Goal: Transaction & Acquisition: Book appointment/travel/reservation

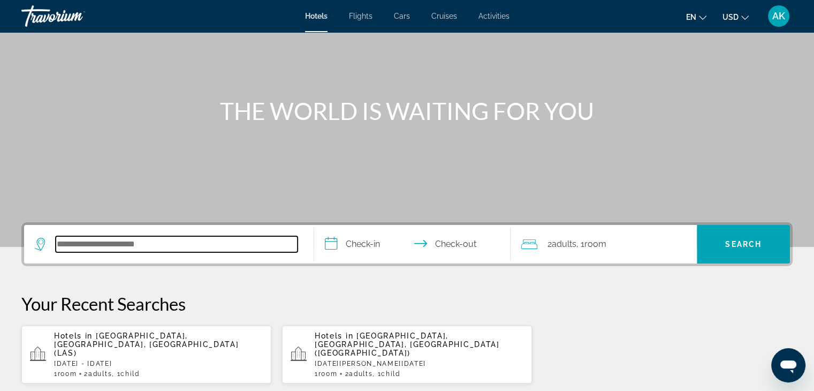
click at [175, 247] on input "Search hotel destination" at bounding box center [177, 244] width 242 height 16
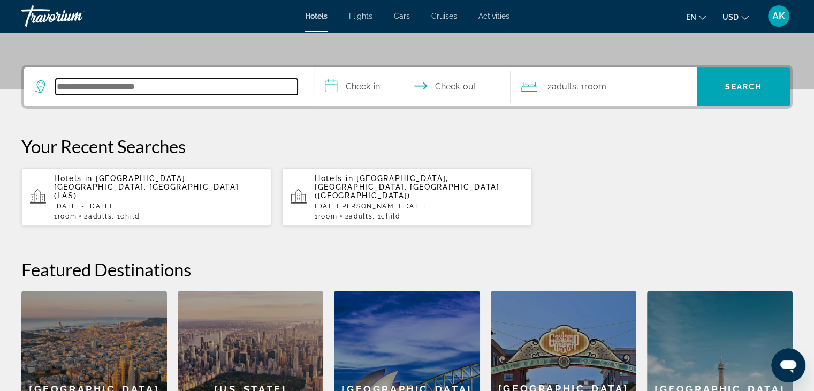
scroll to position [261, 0]
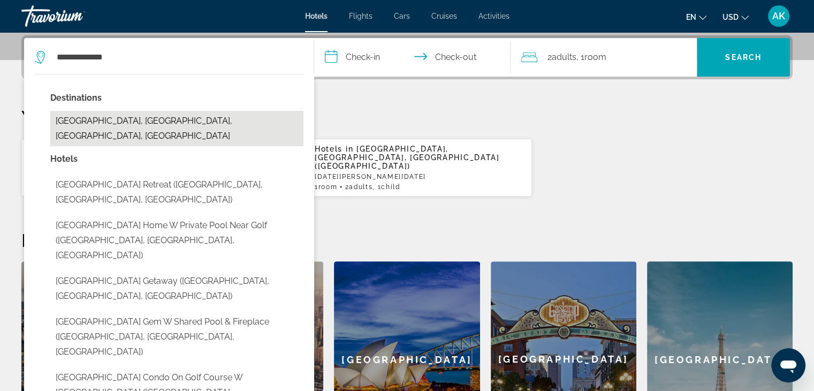
click at [259, 111] on button "[GEOGRAPHIC_DATA], [GEOGRAPHIC_DATA], [GEOGRAPHIC_DATA], [GEOGRAPHIC_DATA]" at bounding box center [176, 128] width 253 height 35
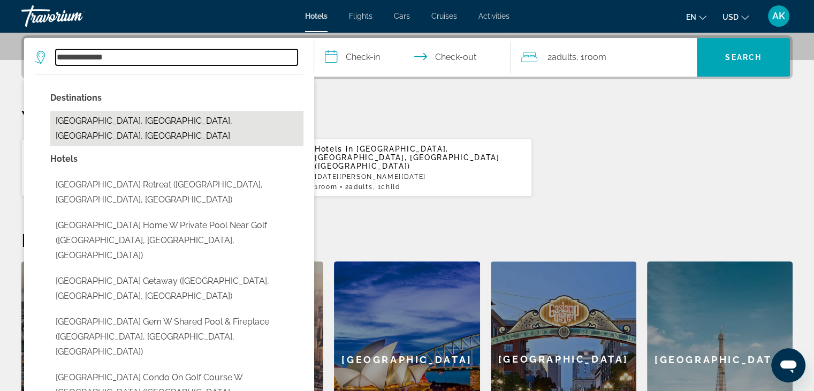
type input "**********"
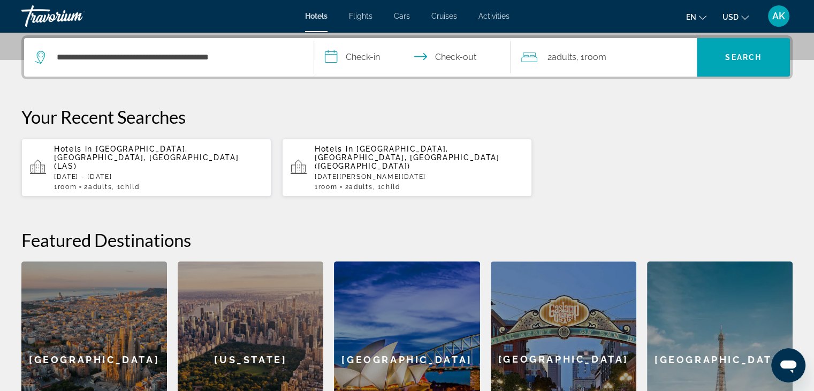
click at [369, 53] on input "**********" at bounding box center [414, 59] width 201 height 42
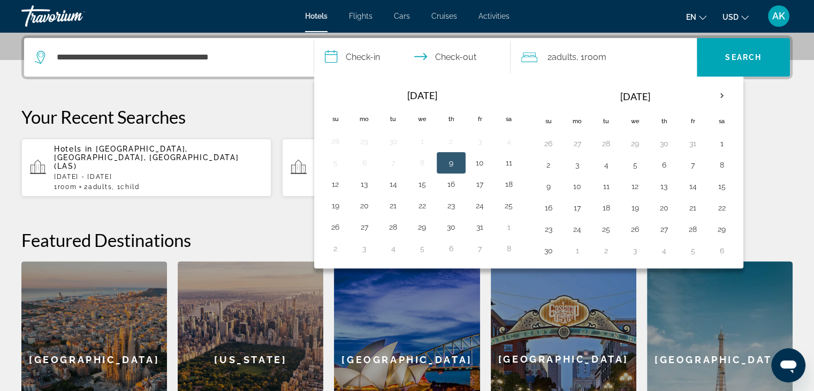
click at [459, 161] on td "9" at bounding box center [451, 162] width 29 height 21
click at [445, 155] on button "9" at bounding box center [450, 162] width 17 height 15
click at [457, 60] on input "**********" at bounding box center [414, 59] width 201 height 42
click at [476, 155] on button "10" at bounding box center [479, 162] width 17 height 15
type input "**********"
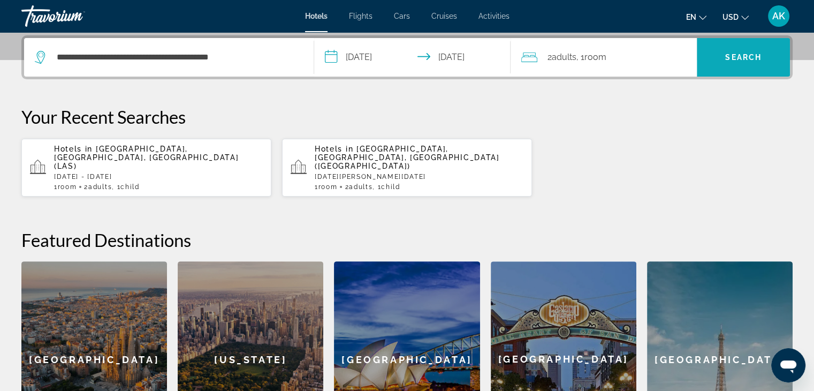
click at [747, 57] on span "Search" at bounding box center [743, 57] width 36 height 9
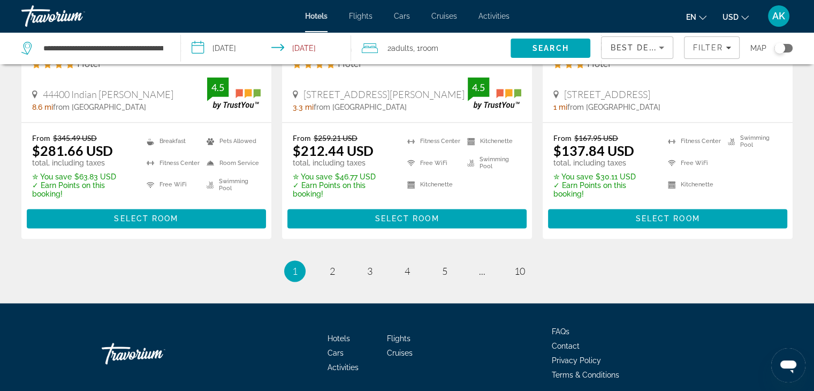
scroll to position [1495, 0]
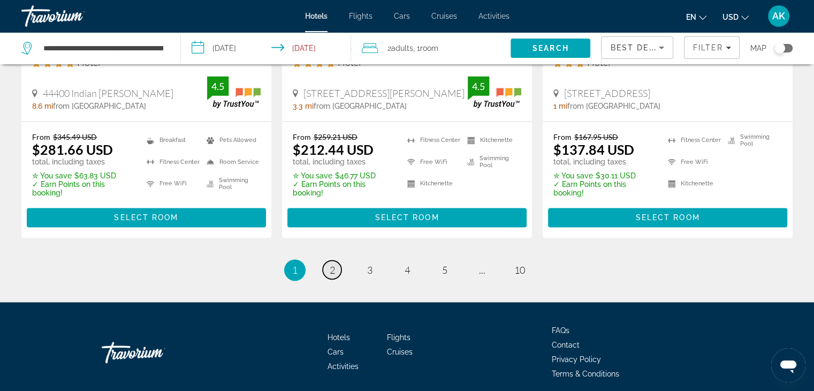
click at [326, 268] on link "page 2" at bounding box center [332, 269] width 19 height 19
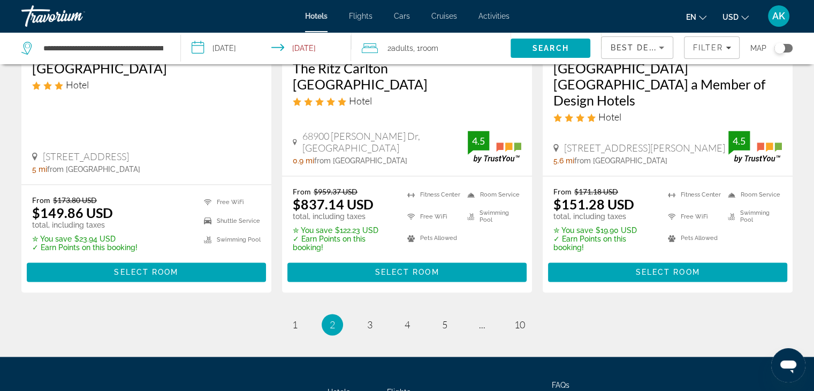
scroll to position [1498, 0]
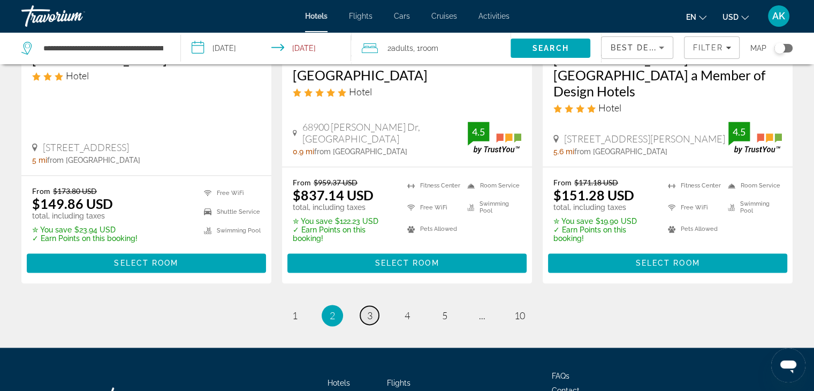
click at [366, 305] on link "page 3" at bounding box center [369, 314] width 19 height 19
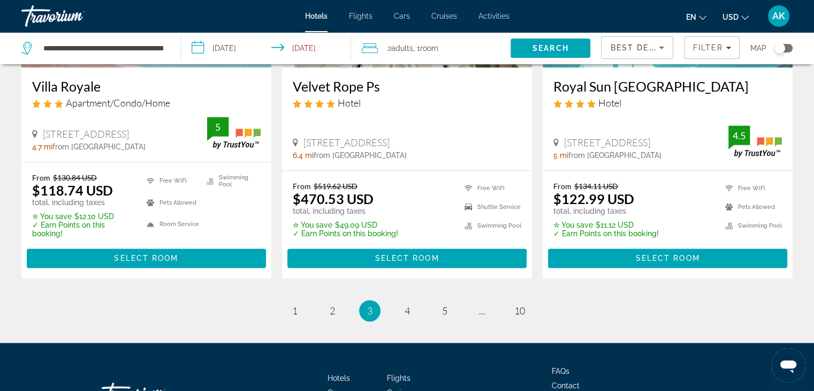
scroll to position [1468, 0]
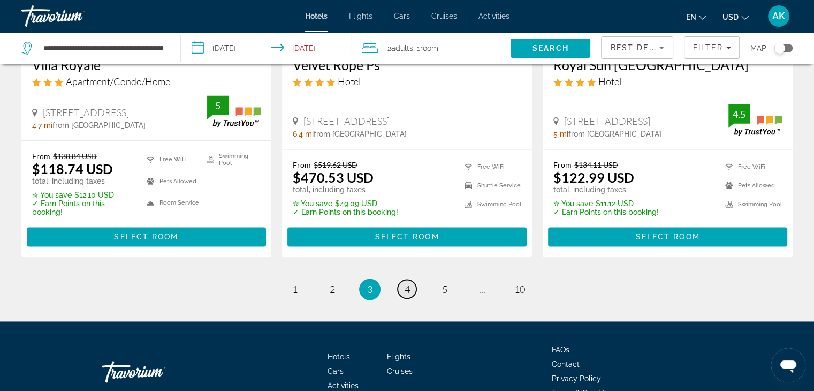
click at [410, 291] on link "page 4" at bounding box center [407, 288] width 19 height 19
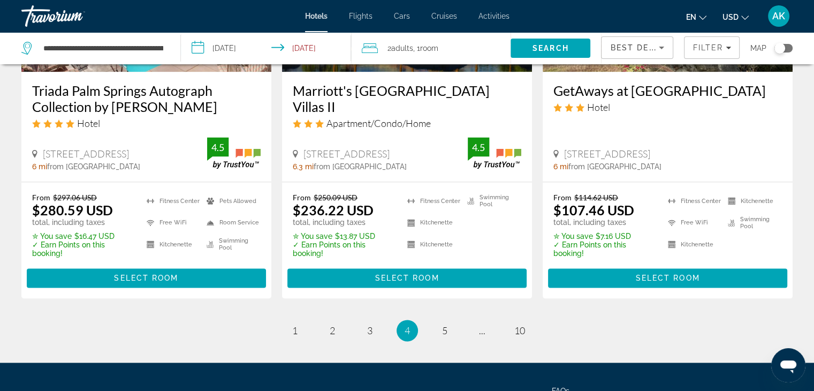
scroll to position [1491, 0]
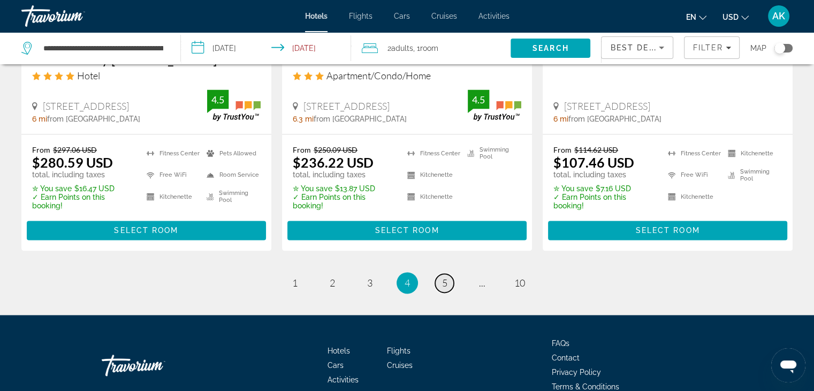
click at [452, 281] on link "page 5" at bounding box center [444, 282] width 19 height 19
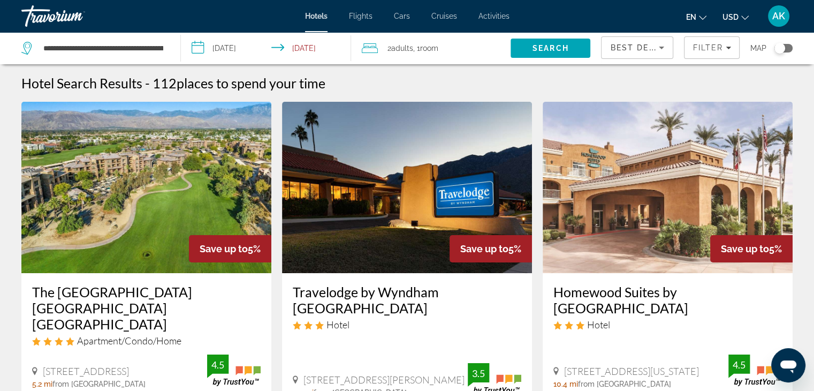
click at [773, 48] on button "Toggle map" at bounding box center [779, 48] width 26 height 10
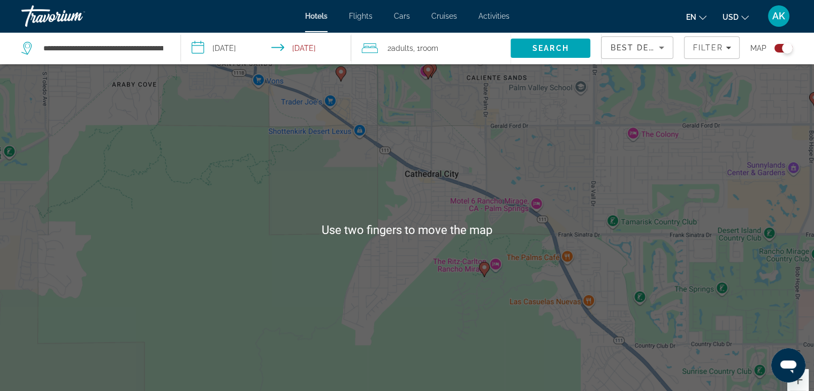
scroll to position [25, 0]
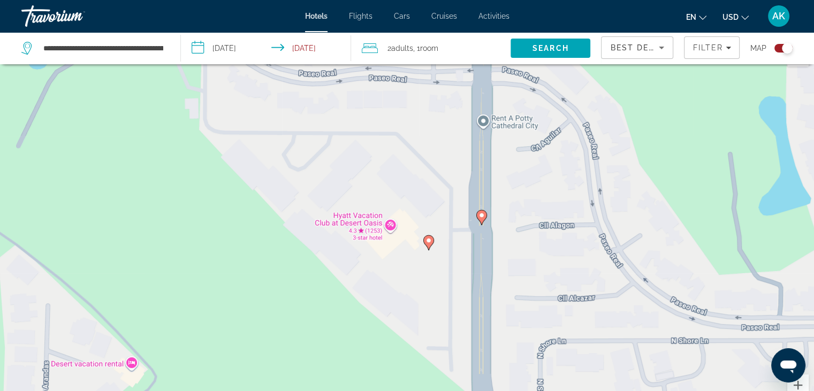
click at [785, 52] on div "Toggle map" at bounding box center [787, 48] width 11 height 11
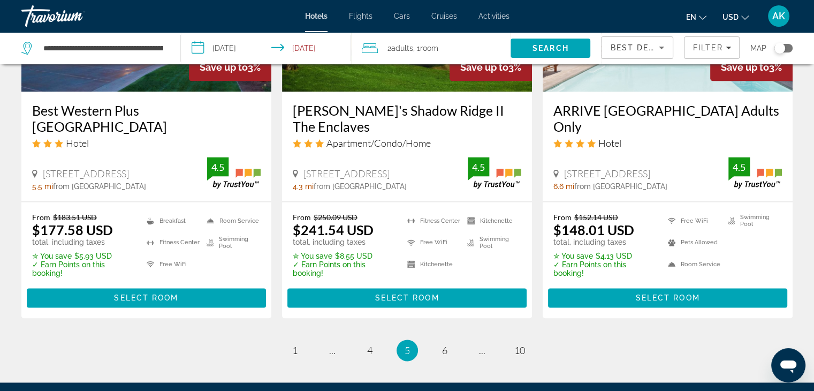
scroll to position [1531, 0]
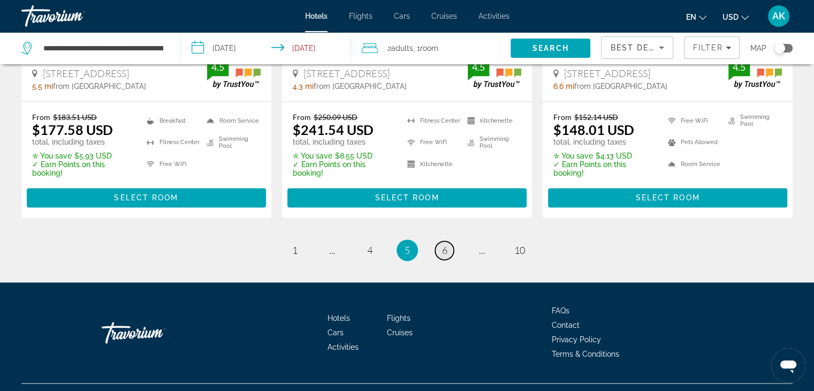
click at [444, 244] on span "6" at bounding box center [444, 250] width 5 height 12
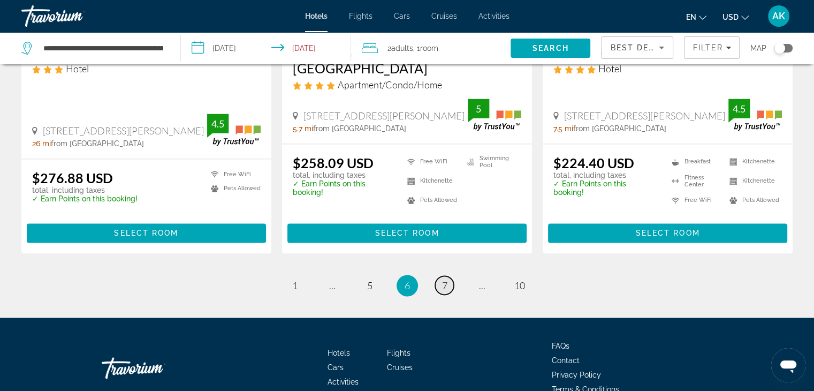
scroll to position [1507, 0]
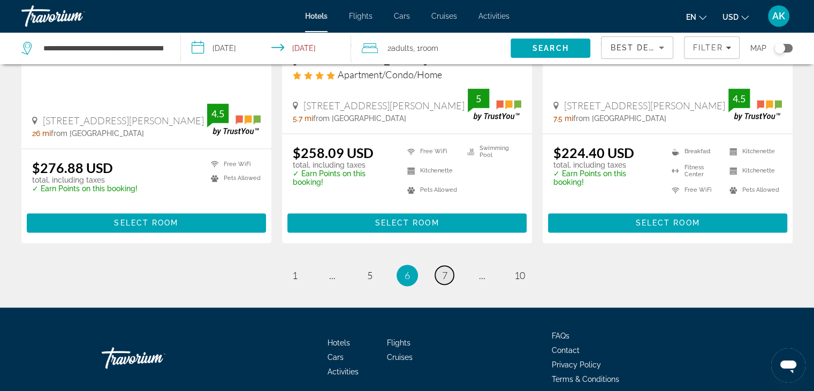
click at [442, 269] on span "7" at bounding box center [444, 275] width 5 height 12
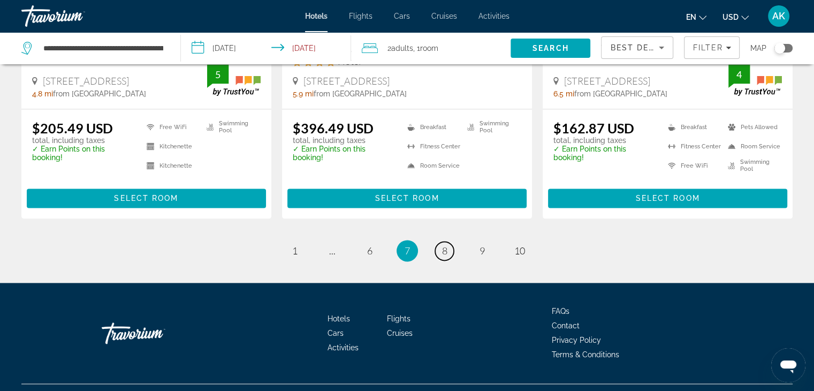
scroll to position [1469, 0]
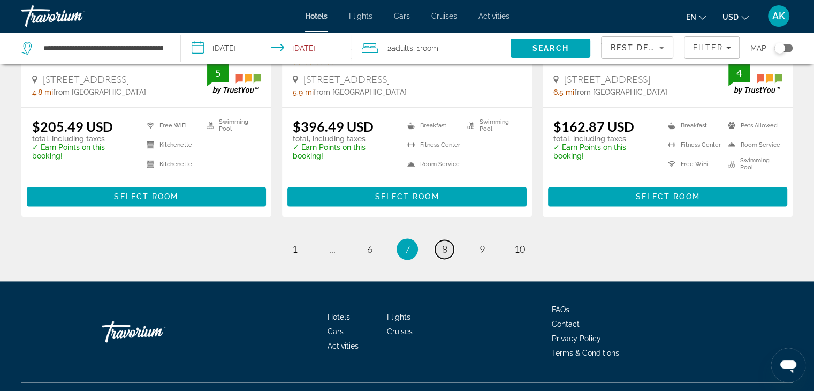
click at [448, 240] on link "page 8" at bounding box center [444, 249] width 19 height 19
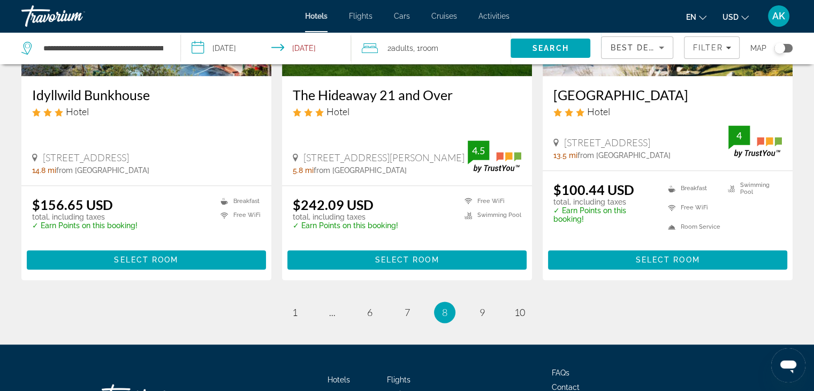
scroll to position [1451, 0]
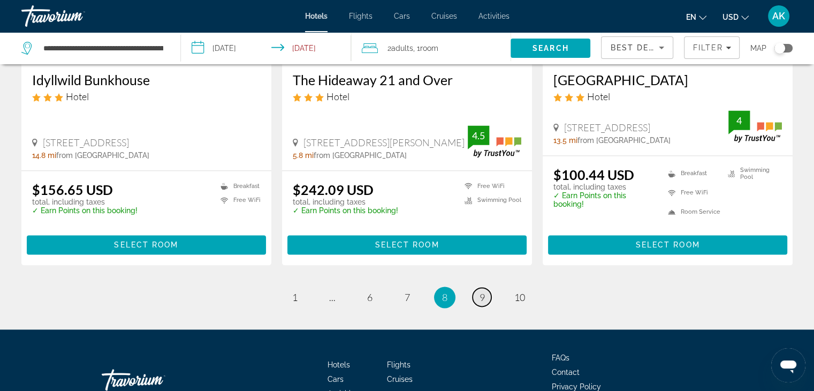
click at [477, 287] on link "page 9" at bounding box center [481, 296] width 19 height 19
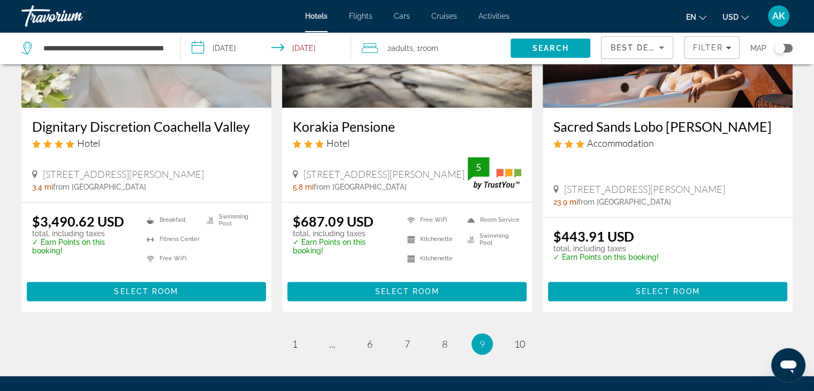
scroll to position [1385, 0]
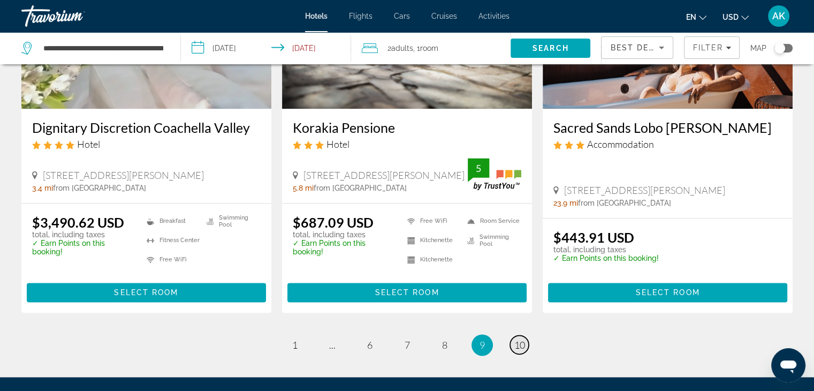
click at [513, 335] on link "page 10" at bounding box center [519, 344] width 19 height 19
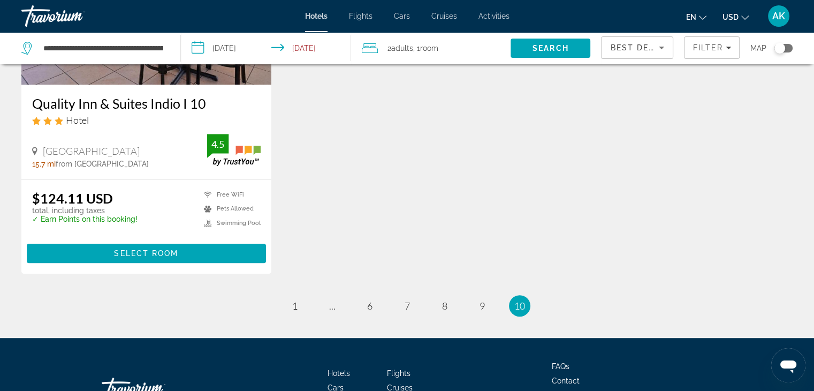
scroll to position [613, 0]
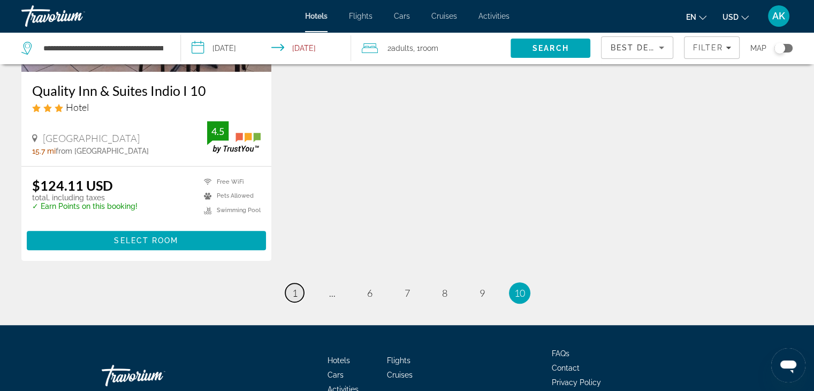
click at [295, 292] on span "1" at bounding box center [294, 293] width 5 height 12
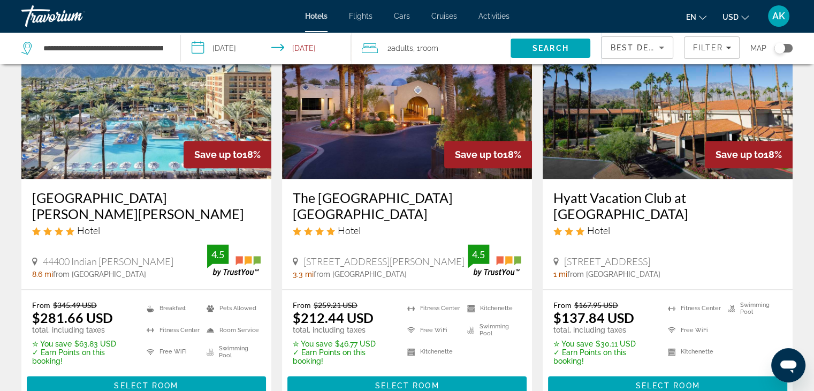
scroll to position [1503, 0]
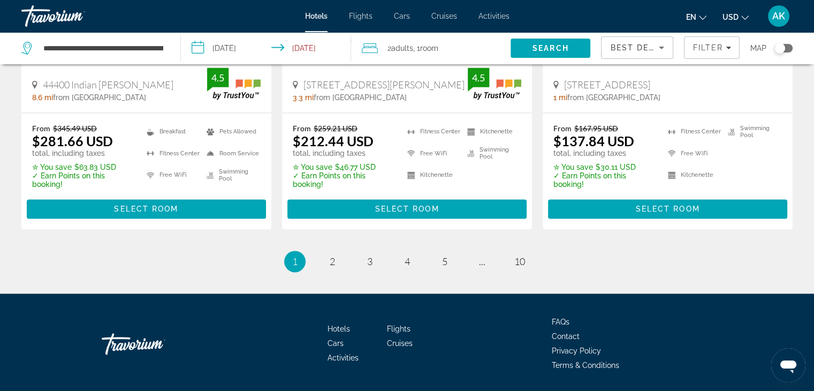
click at [334, 263] on li "page 2" at bounding box center [332, 260] width 21 height 21
click at [333, 255] on span "2" at bounding box center [332, 261] width 5 height 12
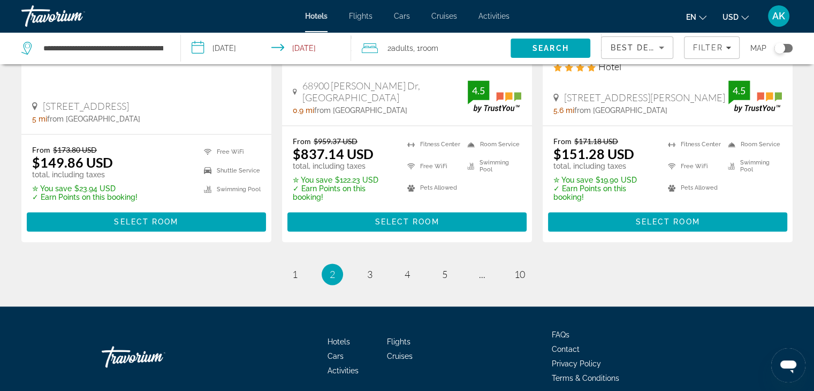
scroll to position [1541, 0]
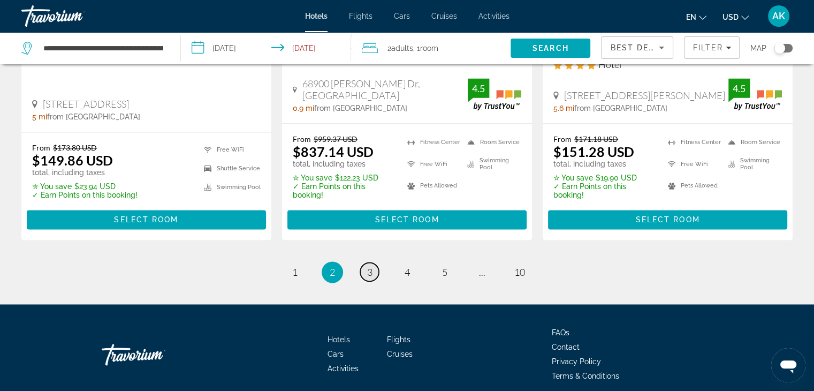
click at [373, 262] on link "page 3" at bounding box center [369, 271] width 19 height 19
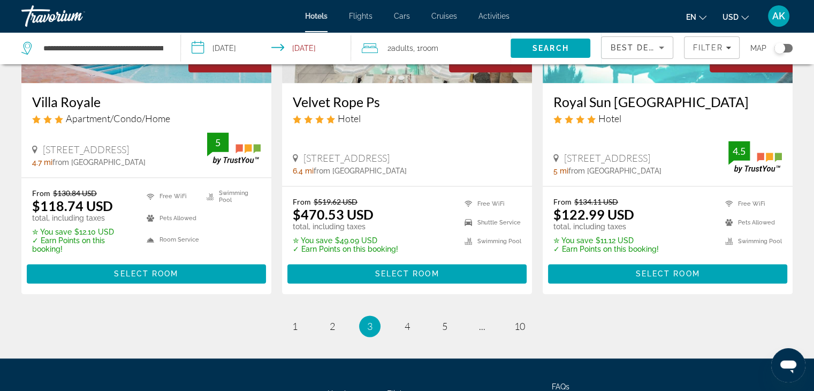
scroll to position [1530, 0]
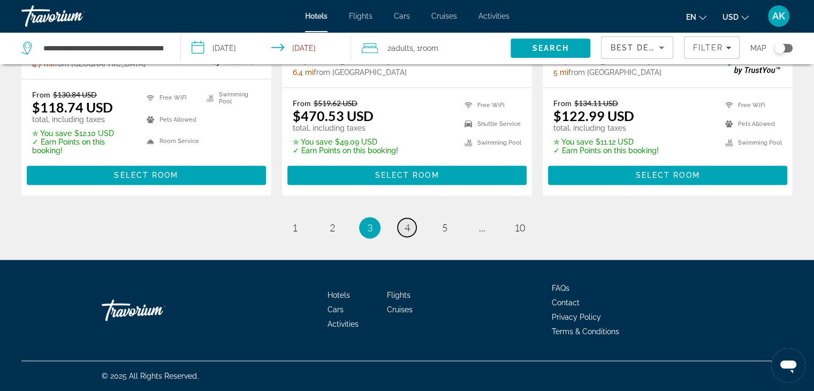
click at [407, 220] on link "page 4" at bounding box center [407, 227] width 19 height 19
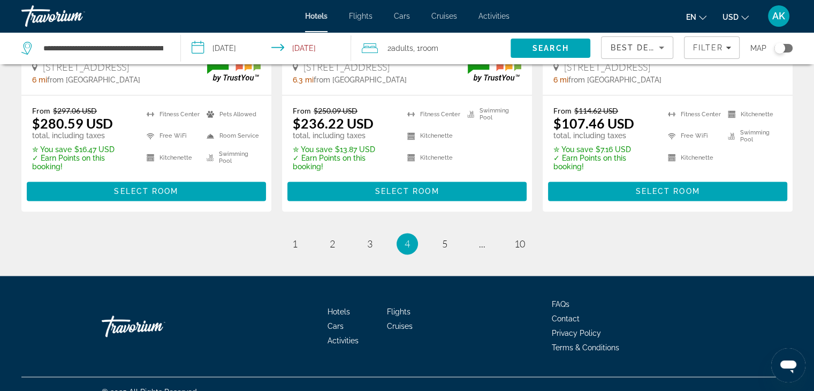
scroll to position [1547, 0]
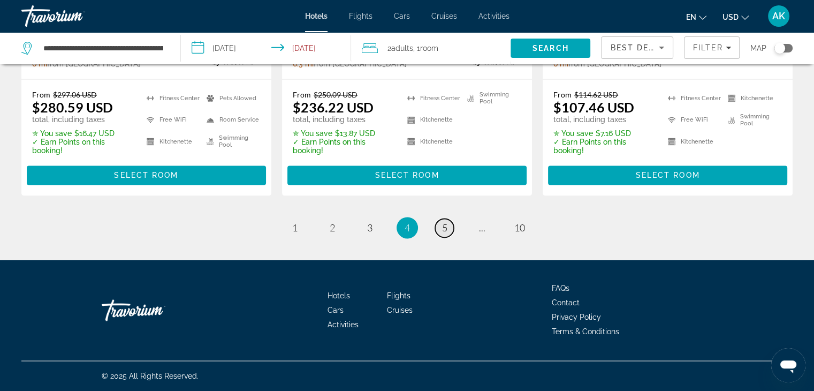
click at [445, 232] on span "5" at bounding box center [444, 227] width 5 height 12
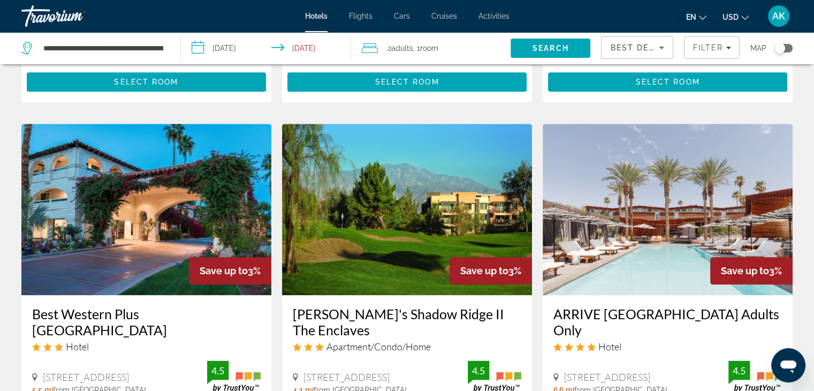
scroll to position [1509, 0]
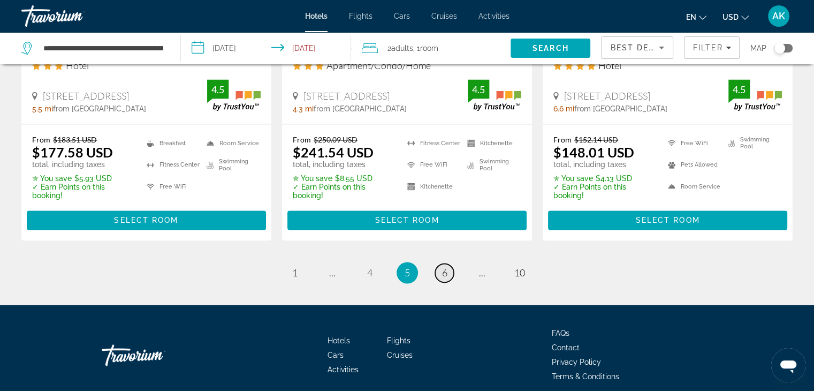
click at [449, 263] on link "page 6" at bounding box center [444, 272] width 19 height 19
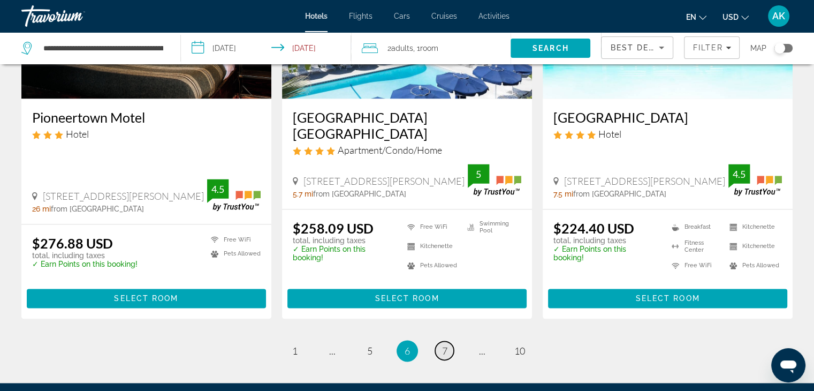
scroll to position [1475, 0]
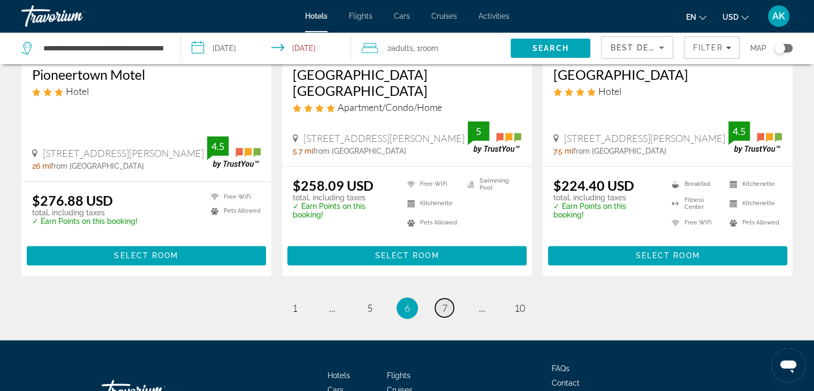
click at [448, 298] on link "page 7" at bounding box center [444, 307] width 19 height 19
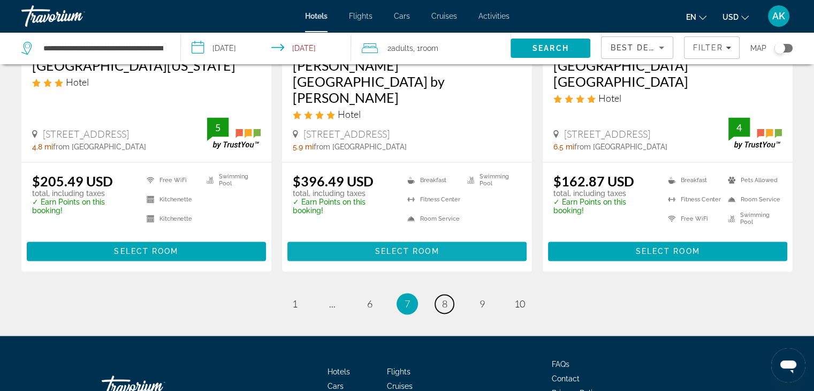
scroll to position [1402, 0]
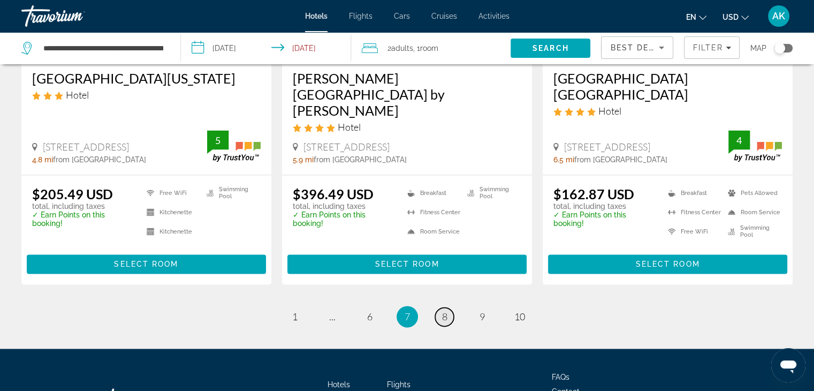
click at [442, 310] on span "8" at bounding box center [444, 316] width 5 height 12
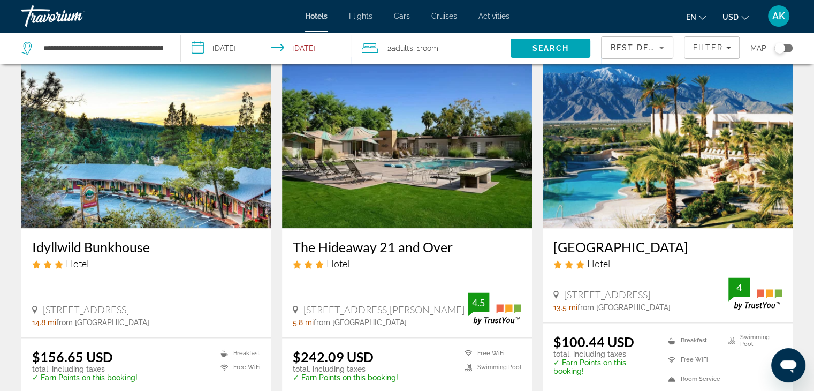
scroll to position [1502, 0]
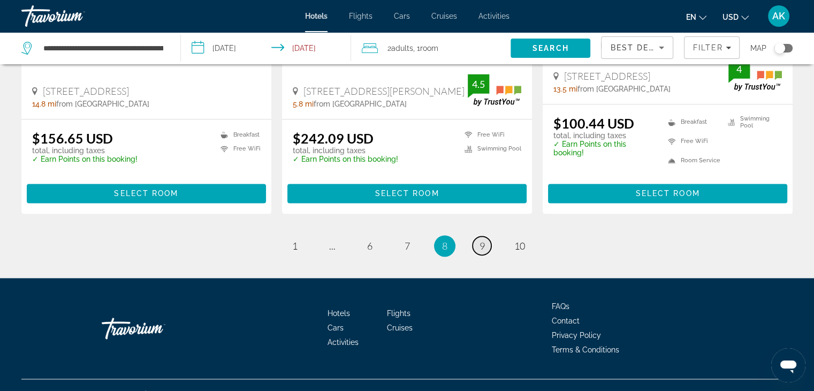
click at [480, 236] on link "page 9" at bounding box center [481, 245] width 19 height 19
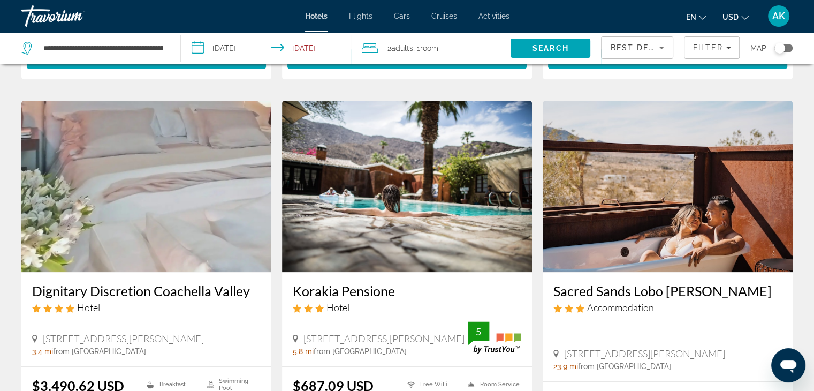
scroll to position [1487, 0]
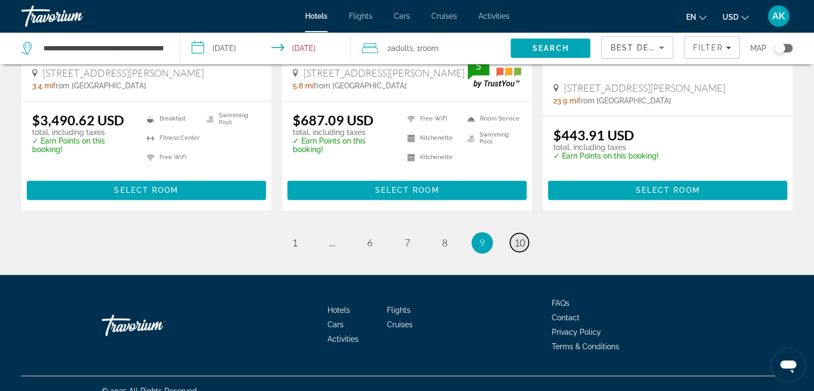
click at [517, 235] on link "page 10" at bounding box center [519, 242] width 19 height 19
